Goal: Information Seeking & Learning: Learn about a topic

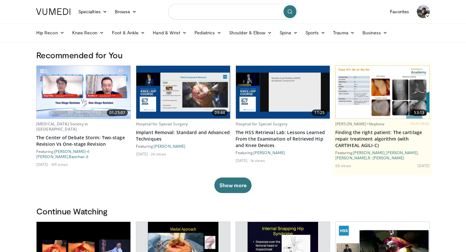
click at [200, 12] on input "Search topics, interventions" at bounding box center [232, 12] width 129 height 16
type input "***"
click at [293, 12] on button "submit" at bounding box center [289, 11] width 13 height 13
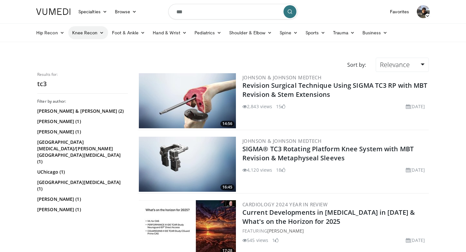
click at [96, 34] on link "Knee Recon" at bounding box center [88, 32] width 40 height 13
click at [104, 58] on link "Revision Knee Arthroplasty" at bounding box center [107, 58] width 77 height 10
click at [104, 58] on div "Sort by: Relevance Relevance Thumbs Up Comments Views Newest Oldest" at bounding box center [232, 65] width 401 height 14
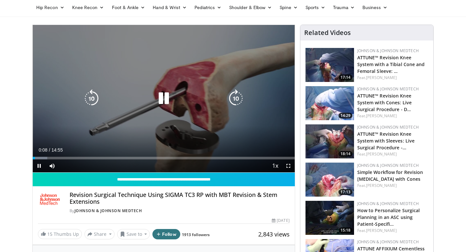
scroll to position [26, 0]
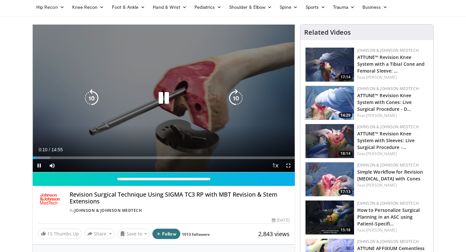
click at [165, 98] on icon "Video Player" at bounding box center [164, 98] width 18 height 18
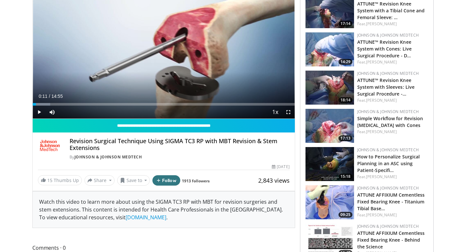
scroll to position [78, 0]
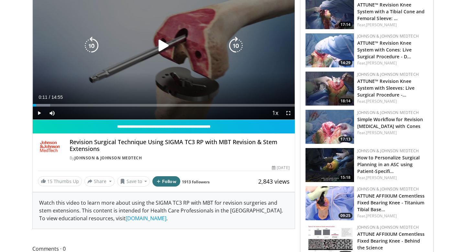
click at [152, 45] on div "Video Player" at bounding box center [163, 45] width 157 height 13
click at [163, 45] on icon "Video Player" at bounding box center [164, 46] width 18 height 18
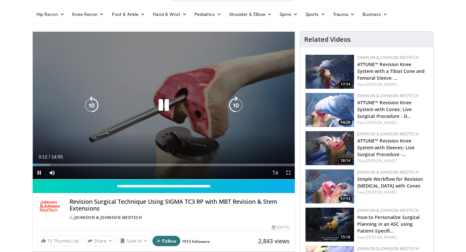
scroll to position [17, 0]
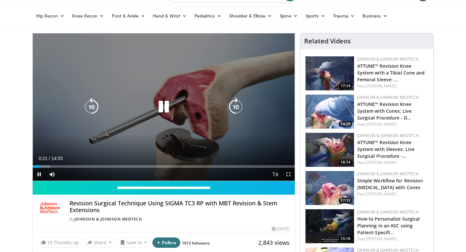
click at [164, 105] on icon "Video Player" at bounding box center [164, 107] width 18 height 18
click at [163, 105] on icon "Video Player" at bounding box center [164, 107] width 18 height 18
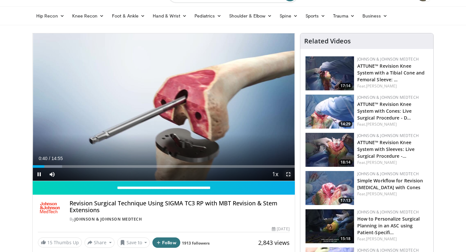
click at [288, 174] on span "Video Player" at bounding box center [288, 174] width 13 height 13
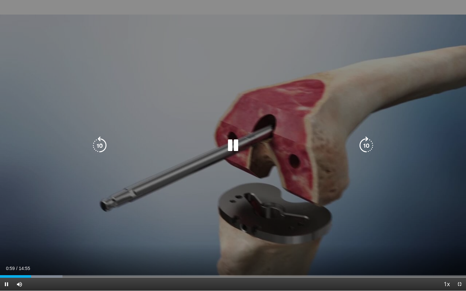
click at [233, 146] on icon "Video Player" at bounding box center [233, 146] width 18 height 18
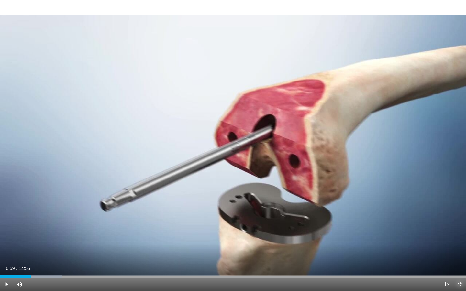
click at [459, 251] on span "Video Player" at bounding box center [459, 284] width 13 height 13
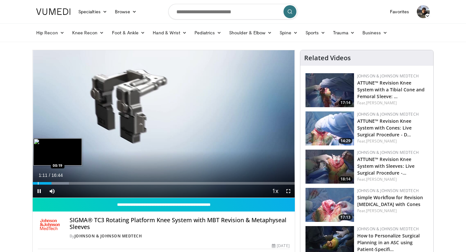
click at [38, 183] on div "Progress Bar" at bounding box center [38, 183] width 1 height 3
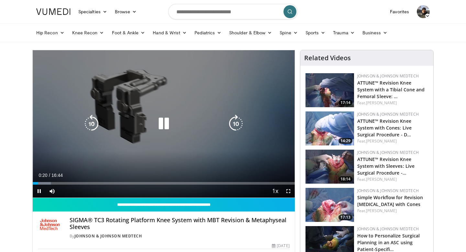
click at [201, 120] on div "Video Player" at bounding box center [163, 123] width 157 height 13
click at [167, 123] on icon "Video Player" at bounding box center [164, 124] width 18 height 18
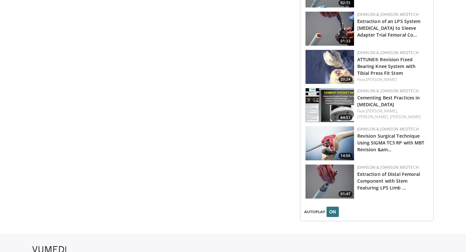
scroll to position [573, 0]
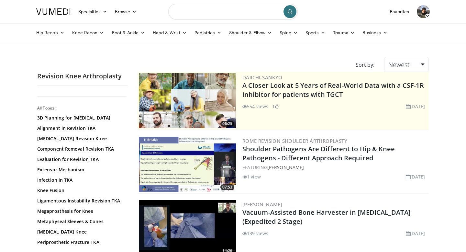
click at [227, 13] on input "Search topics, interventions" at bounding box center [232, 12] width 129 height 16
click at [209, 11] on input "**********" at bounding box center [232, 12] width 129 height 16
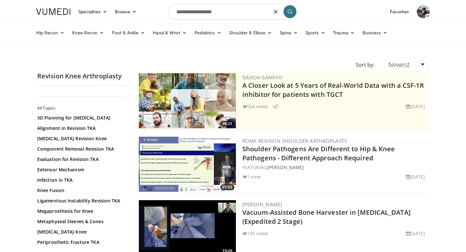
click at [209, 11] on input "**********" at bounding box center [232, 12] width 129 height 16
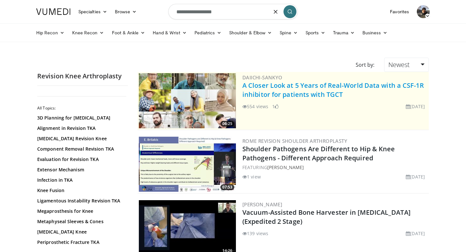
type input "**********"
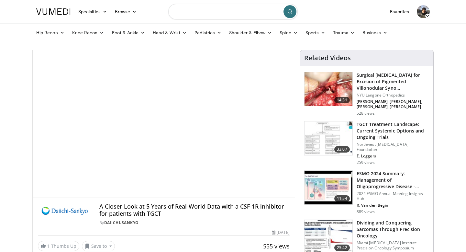
click at [194, 10] on input "Search topics, interventions" at bounding box center [232, 12] width 129 height 16
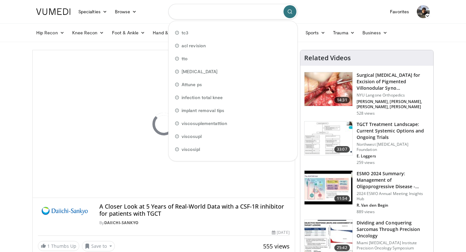
paste input "**********"
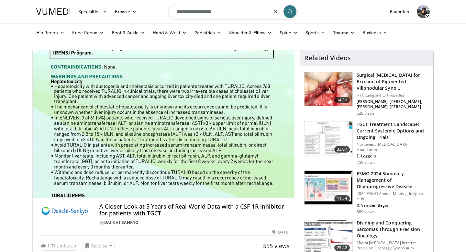
type input "**********"
click at [292, 14] on button "submit" at bounding box center [289, 11] width 13 height 13
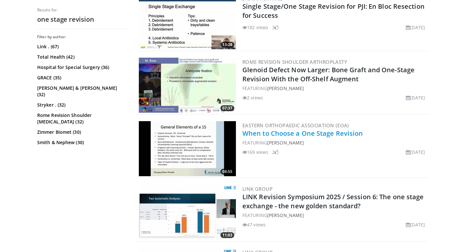
scroll to position [206, 0]
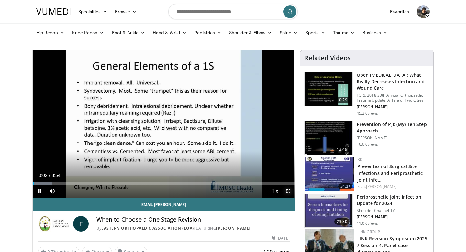
click at [289, 189] on span "Video Player" at bounding box center [288, 190] width 13 height 13
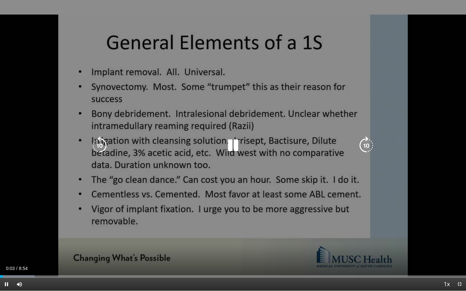
click at [231, 147] on icon "Video Player" at bounding box center [233, 146] width 18 height 18
click at [226, 112] on div "10 seconds Tap to unmute" at bounding box center [233, 145] width 466 height 291
click at [206, 111] on div "10 seconds Tap to unmute" at bounding box center [233, 145] width 466 height 291
click at [232, 147] on icon "Video Player" at bounding box center [233, 146] width 18 height 18
click at [251, 76] on div "30 seconds Tap to unmute" at bounding box center [233, 145] width 466 height 291
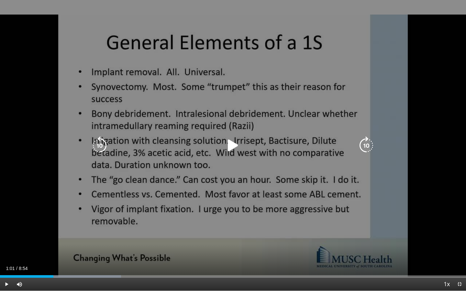
click at [236, 147] on icon "Video Player" at bounding box center [233, 146] width 18 height 18
click at [229, 132] on div "10 seconds Tap to unmute" at bounding box center [233, 145] width 466 height 291
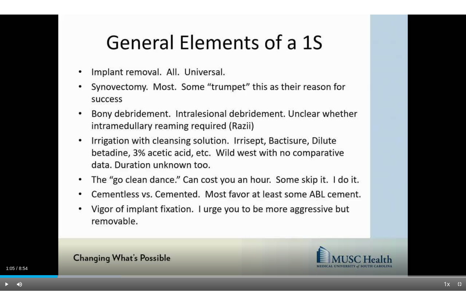
click at [229, 132] on div "10 seconds Tap to unmute" at bounding box center [233, 145] width 466 height 291
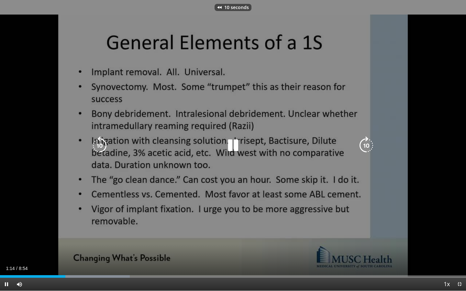
click at [240, 124] on div "10 seconds Tap to unmute" at bounding box center [233, 145] width 466 height 291
click at [272, 205] on div "10 seconds Tap to unmute" at bounding box center [233, 145] width 466 height 291
click at [229, 143] on icon "Video Player" at bounding box center [233, 146] width 18 height 18
click at [240, 116] on div "10 seconds Tap to unmute" at bounding box center [233, 145] width 466 height 291
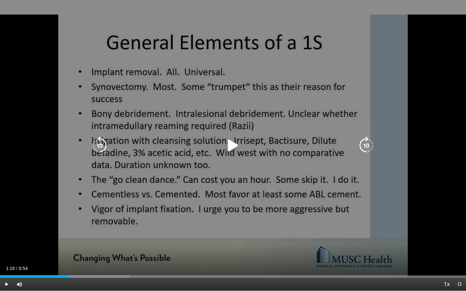
click at [229, 146] on icon "Video Player" at bounding box center [233, 146] width 18 height 18
click at [236, 146] on icon "Video Player" at bounding box center [233, 146] width 18 height 18
click at [240, 66] on div "10 seconds Tap to unmute" at bounding box center [233, 145] width 466 height 291
click at [231, 148] on icon "Video Player" at bounding box center [233, 146] width 18 height 18
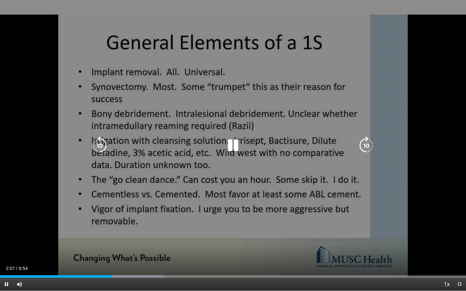
click at [236, 144] on icon "Video Player" at bounding box center [233, 146] width 18 height 18
click at [233, 144] on icon "Video Player" at bounding box center [233, 146] width 18 height 18
click at [256, 78] on div "10 seconds Tap to unmute" at bounding box center [233, 145] width 466 height 291
click at [234, 145] on icon "Video Player" at bounding box center [233, 146] width 18 height 18
click at [236, 140] on icon "Video Player" at bounding box center [233, 146] width 18 height 18
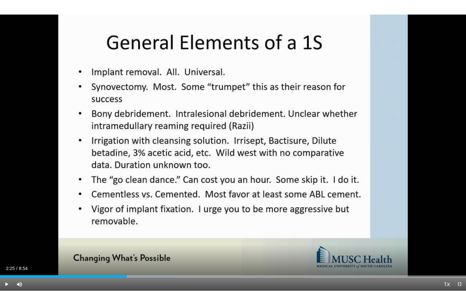
click at [236, 140] on div "10 seconds Tap to unmute" at bounding box center [233, 145] width 466 height 291
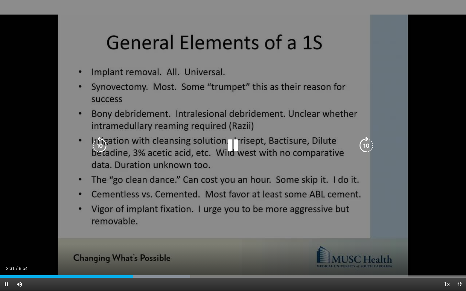
click at [232, 147] on icon "Video Player" at bounding box center [233, 146] width 18 height 18
click at [208, 150] on div "Video Player" at bounding box center [233, 145] width 280 height 13
click at [231, 147] on icon "Video Player" at bounding box center [233, 146] width 18 height 18
click at [260, 123] on div "10 seconds Tap to unmute" at bounding box center [233, 145] width 466 height 291
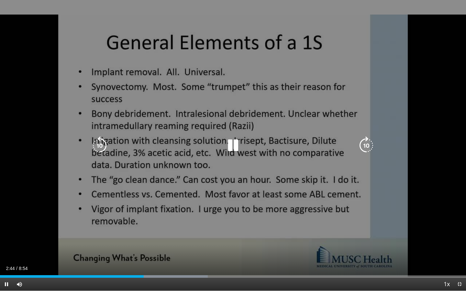
click at [236, 148] on icon "Video Player" at bounding box center [233, 146] width 18 height 18
click at [244, 148] on div "Video Player" at bounding box center [233, 145] width 280 height 13
click at [233, 145] on icon "Video Player" at bounding box center [233, 146] width 18 height 18
click at [266, 109] on div "10 seconds Tap to unmute" at bounding box center [233, 145] width 466 height 291
click at [264, 109] on div "10 seconds Tap to unmute" at bounding box center [233, 145] width 466 height 291
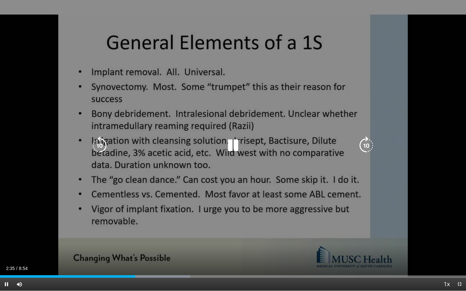
click at [286, 86] on div "10 seconds Tap to unmute" at bounding box center [233, 145] width 466 height 291
click at [227, 148] on icon "Video Player" at bounding box center [233, 146] width 18 height 18
click at [202, 100] on div "10 seconds Tap to unmute" at bounding box center [233, 145] width 466 height 291
click at [234, 82] on div "10 seconds Tap to unmute" at bounding box center [233, 145] width 466 height 291
click at [260, 107] on div "20 seconds Tap to unmute" at bounding box center [233, 145] width 466 height 291
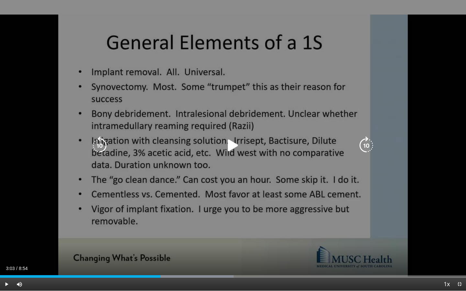
click at [237, 160] on div "20 seconds Tap to unmute" at bounding box center [233, 145] width 466 height 291
click at [222, 100] on div "10 seconds Tap to unmute" at bounding box center [233, 145] width 466 height 291
click at [244, 124] on div "10 seconds Tap to unmute" at bounding box center [233, 145] width 466 height 291
click at [259, 121] on div "10 seconds Tap to unmute" at bounding box center [233, 145] width 466 height 291
click at [266, 95] on div "10 seconds Tap to unmute" at bounding box center [233, 145] width 466 height 291
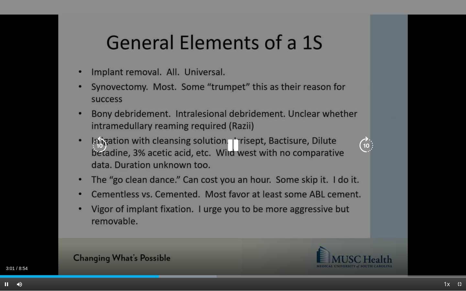
click at [227, 95] on div "10 seconds Tap to unmute" at bounding box center [233, 145] width 466 height 291
click at [178, 137] on div "10 seconds Tap to unmute" at bounding box center [233, 145] width 466 height 291
click at [342, 64] on div "10 seconds Tap to unmute" at bounding box center [233, 145] width 466 height 291
click at [282, 128] on div "10 seconds Tap to unmute" at bounding box center [233, 145] width 466 height 291
click at [212, 66] on div "10 seconds Tap to unmute" at bounding box center [233, 145] width 466 height 291
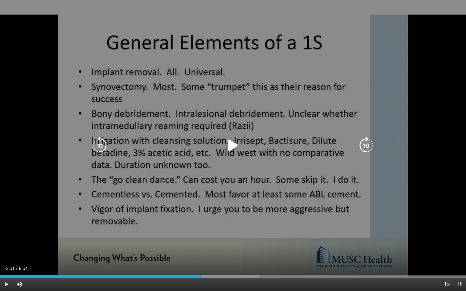
click at [227, 94] on div "10 seconds Tap to unmute" at bounding box center [233, 145] width 466 height 291
click at [242, 59] on div "10 seconds Tap to unmute" at bounding box center [233, 145] width 466 height 291
click at [243, 61] on div "10 seconds Tap to unmute" at bounding box center [233, 145] width 466 height 291
click at [234, 79] on div "10 seconds Tap to unmute" at bounding box center [233, 145] width 466 height 291
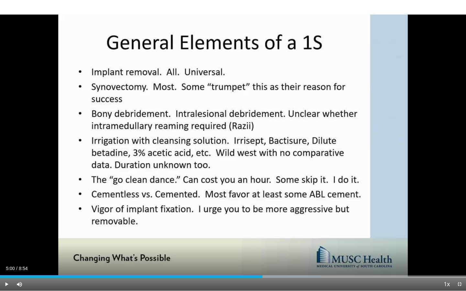
click at [248, 54] on div "10 seconds Tap to unmute" at bounding box center [233, 145] width 466 height 291
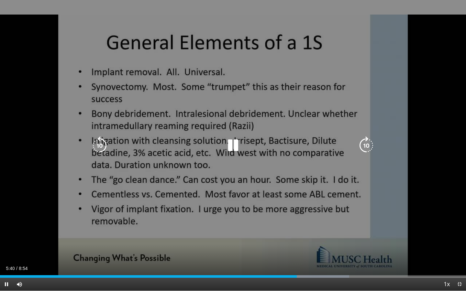
click at [280, 78] on div "10 seconds Tap to unmute" at bounding box center [233, 145] width 466 height 291
click at [230, 145] on icon "Video Player" at bounding box center [233, 146] width 18 height 18
click at [252, 130] on div "10 seconds Tap to unmute" at bounding box center [233, 145] width 466 height 291
click at [229, 145] on icon "Video Player" at bounding box center [233, 146] width 18 height 18
click at [233, 181] on div "10 seconds Tap to unmute" at bounding box center [233, 145] width 466 height 291
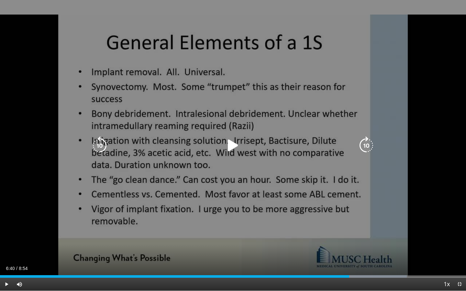
click at [233, 181] on div "10 seconds Tap to unmute" at bounding box center [233, 145] width 466 height 291
click at [236, 145] on icon "Video Player" at bounding box center [233, 146] width 18 height 18
click at [231, 145] on icon "Video Player" at bounding box center [233, 146] width 18 height 18
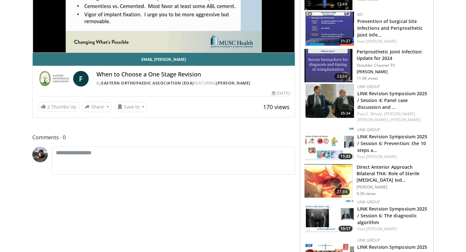
scroll to position [138, 0]
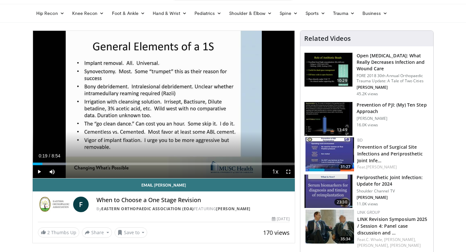
scroll to position [0, 0]
